Goal: Transaction & Acquisition: Book appointment/travel/reservation

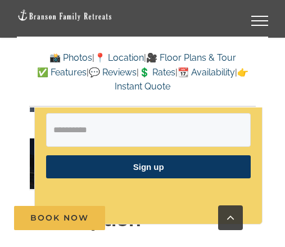
scroll to position [914, 0]
click at [240, 230] on link "Go to Top" at bounding box center [230, 217] width 25 height 25
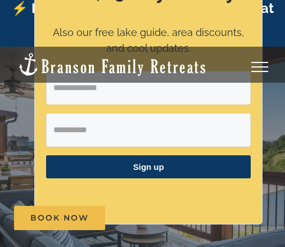
scroll to position [0, 0]
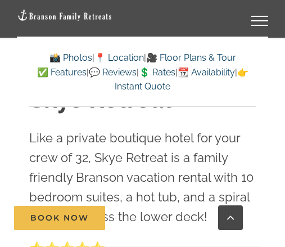
scroll to position [316, 0]
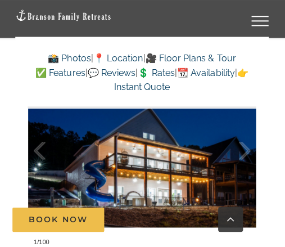
scroll to position [801, 0]
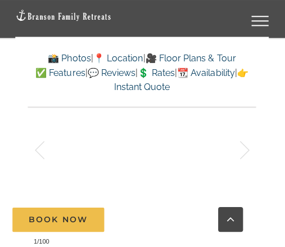
click at [57, 167] on div at bounding box center [52, 149] width 35 height 70
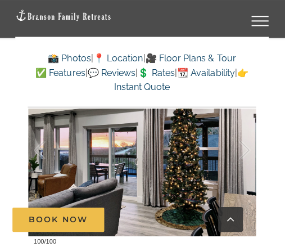
click at [52, 56] on link "📸 Photos" at bounding box center [70, 57] width 43 height 11
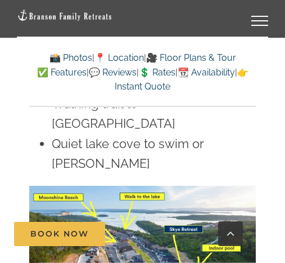
scroll to position [3356, 0]
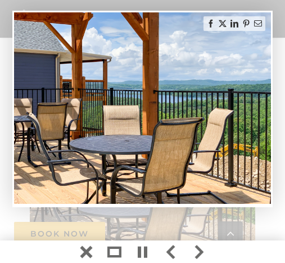
scroll to position [2, 0]
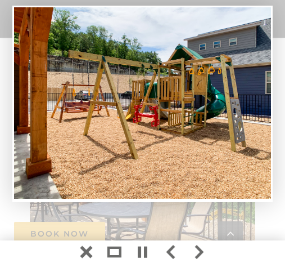
scroll to position [2, 0]
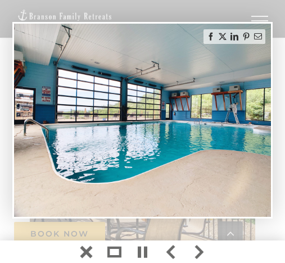
click at [194, 246] on link at bounding box center [199, 251] width 28 height 22
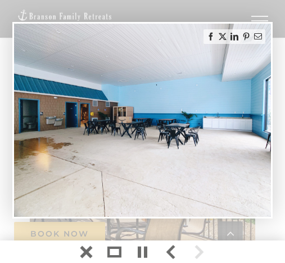
click at [203, 246] on link at bounding box center [199, 251] width 28 height 22
click at [214, 246] on div at bounding box center [142, 251] width 285 height 22
click at [199, 246] on link at bounding box center [199, 251] width 28 height 22
click at [202, 246] on link at bounding box center [199, 251] width 28 height 22
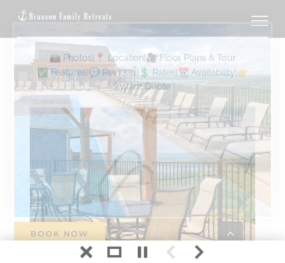
scroll to position [4785, 0]
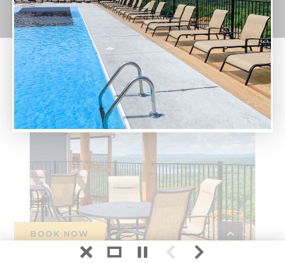
scroll to position [2, 0]
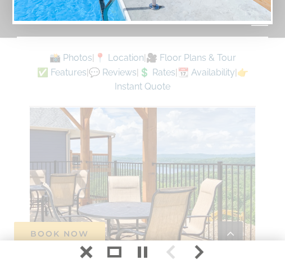
scroll to position [2, 0]
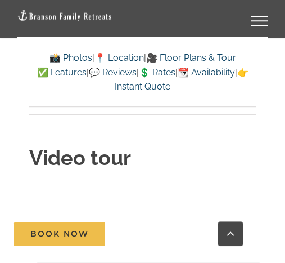
scroll to position [7425, 0]
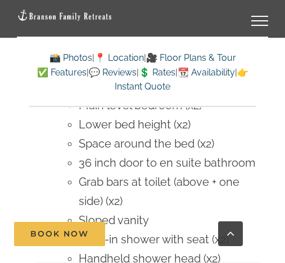
scroll to position [8997, 0]
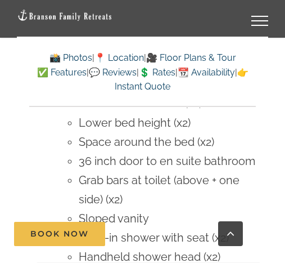
click at [29, 207] on li "Accessibility features No steps / Ramp entry 36 inch entry door Main level bedr…" at bounding box center [142, 211] width 226 height 348
click at [38, 200] on li "Accessibility features No steps / Ramp entry 36 inch entry door Main level bedr…" at bounding box center [142, 211] width 226 height 348
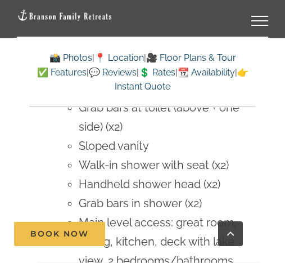
scroll to position [9070, 0]
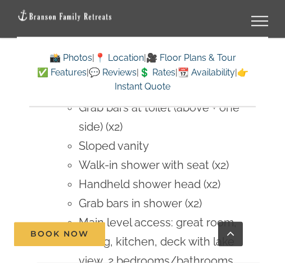
click at [37, 217] on li "Accessibility features No steps / Ramp entry 36 inch entry door Main level bedr…" at bounding box center [142, 138] width 226 height 348
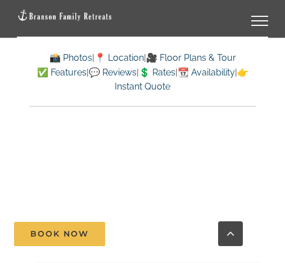
scroll to position [12373, 0]
click at [166, 69] on link "💲 Rates" at bounding box center [157, 72] width 37 height 11
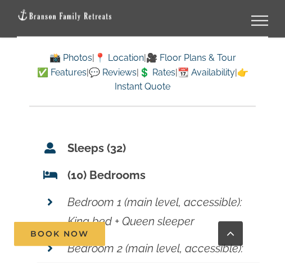
scroll to position [8322, 0]
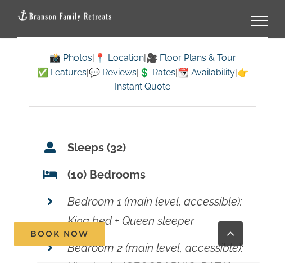
click at [242, 192] on p "Bedroom 1 (main level, accessible): King bed + Queen sleeper" at bounding box center [155, 211] width 177 height 38
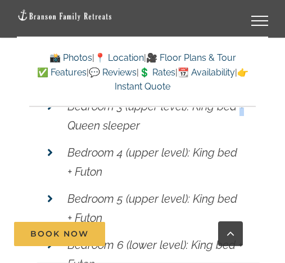
scroll to position [8512, 0]
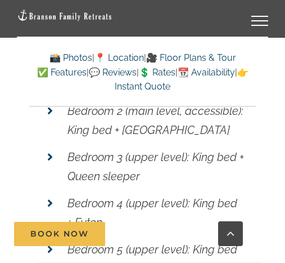
scroll to position [8458, 0]
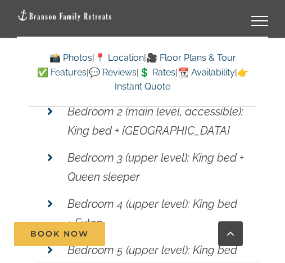
click at [237, 194] on p "Bedroom 4 (upper level): King bed + Futon" at bounding box center [155, 213] width 177 height 38
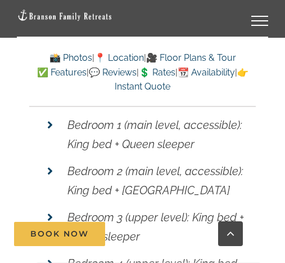
scroll to position [8398, 0]
click at [242, 210] on em "Bedroom 3 (upper level): King bed + Queen sleeper" at bounding box center [155, 226] width 177 height 33
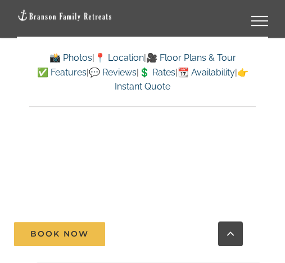
scroll to position [10784, 0]
